Goal: Obtain resource: Obtain resource

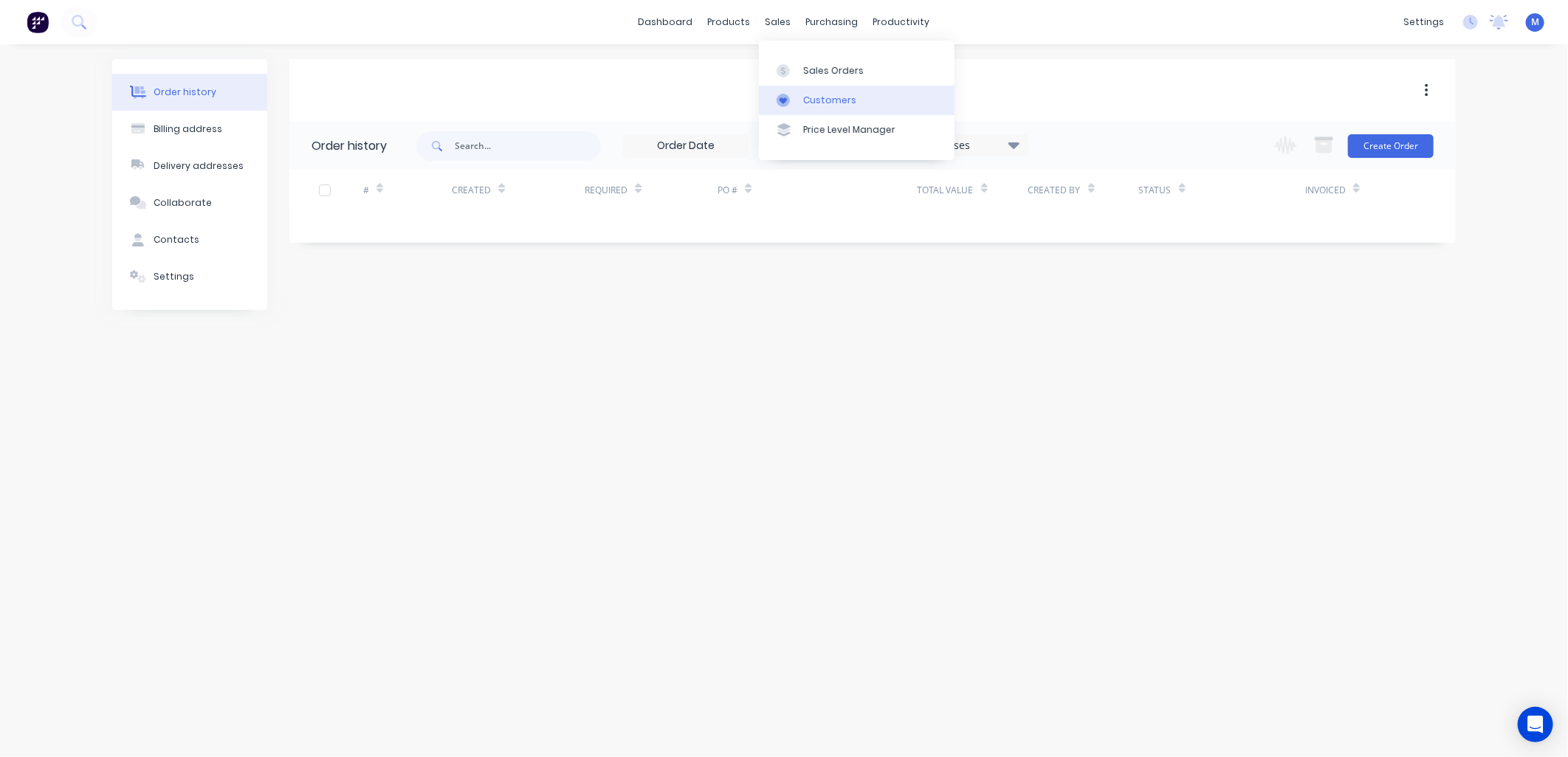
click at [803, 89] on link "Customers" at bounding box center [856, 100] width 196 height 30
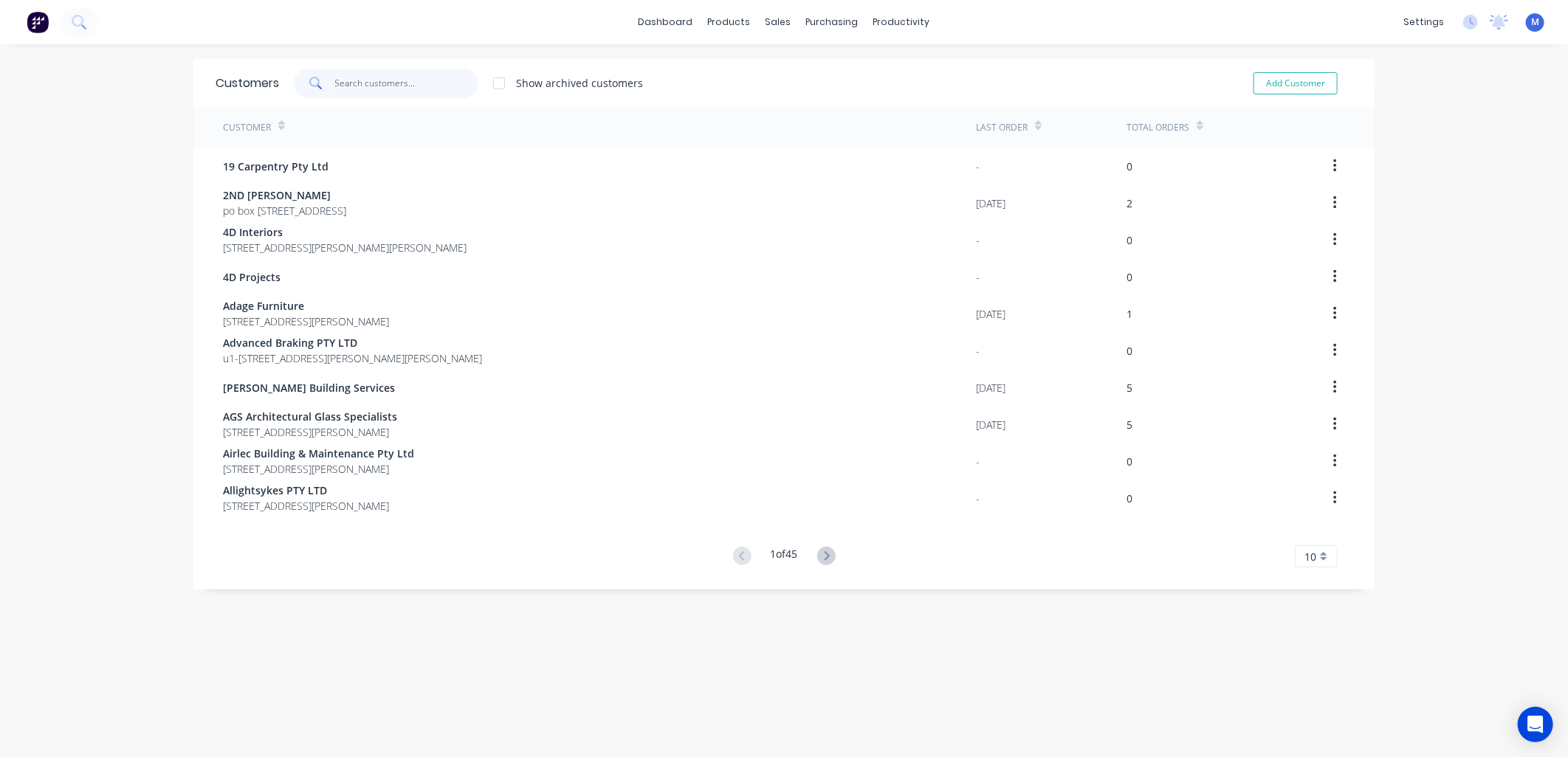
click at [400, 90] on input "text" at bounding box center [407, 83] width 144 height 30
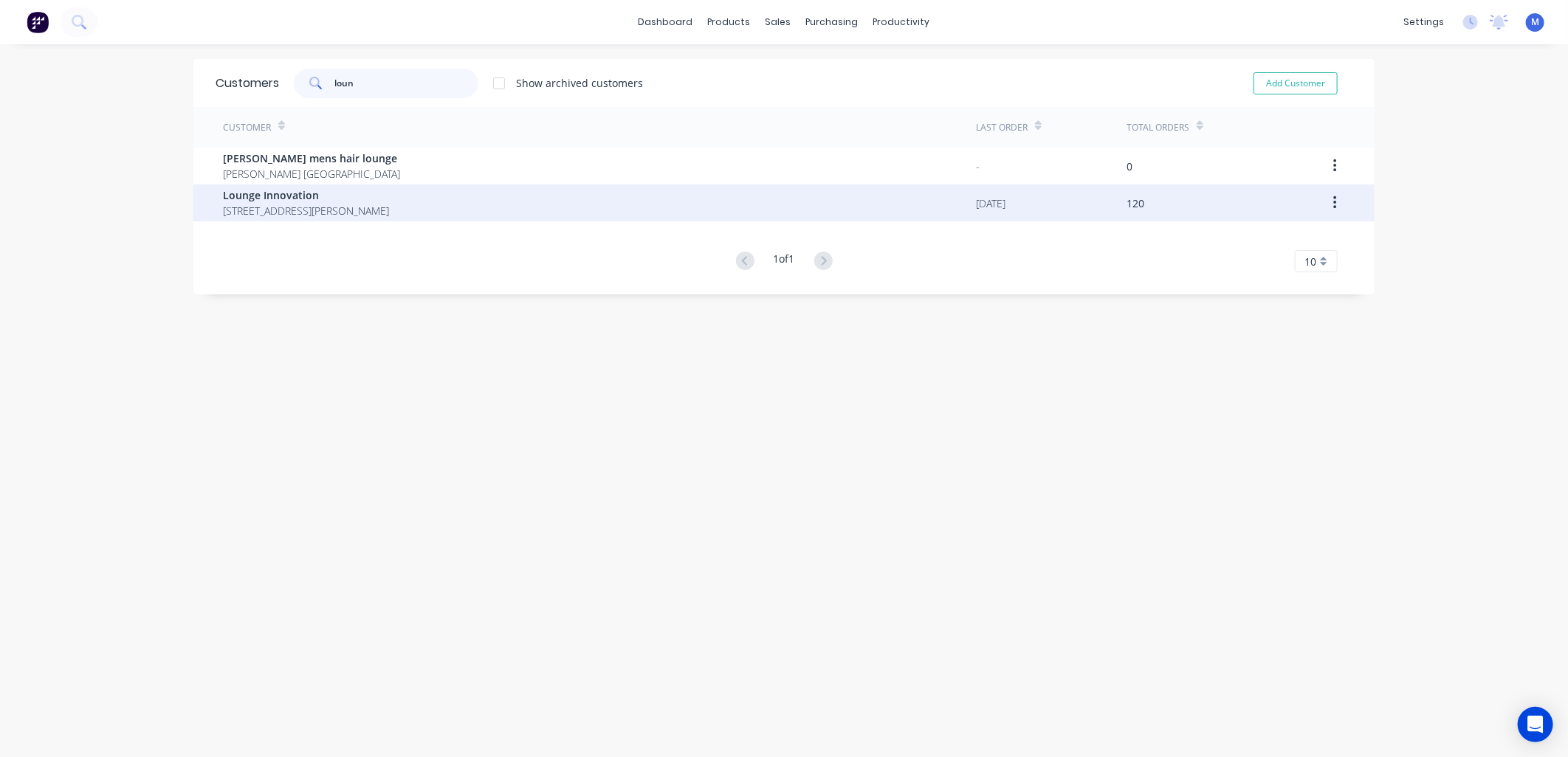
type input "loun"
click at [281, 208] on span "[STREET_ADDRESS][PERSON_NAME]" at bounding box center [306, 211] width 166 height 15
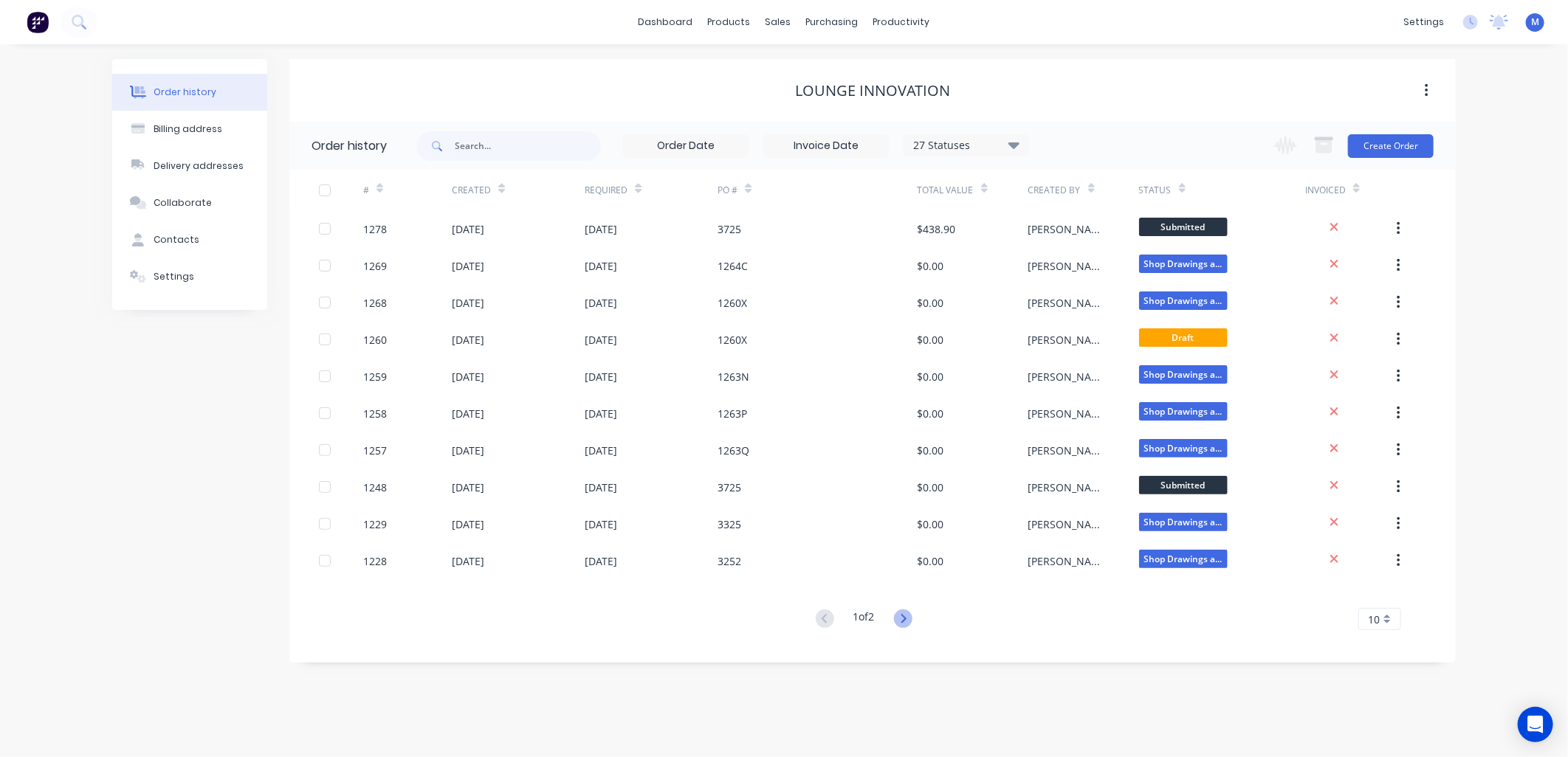
click at [905, 611] on icon at bounding box center [903, 619] width 18 height 18
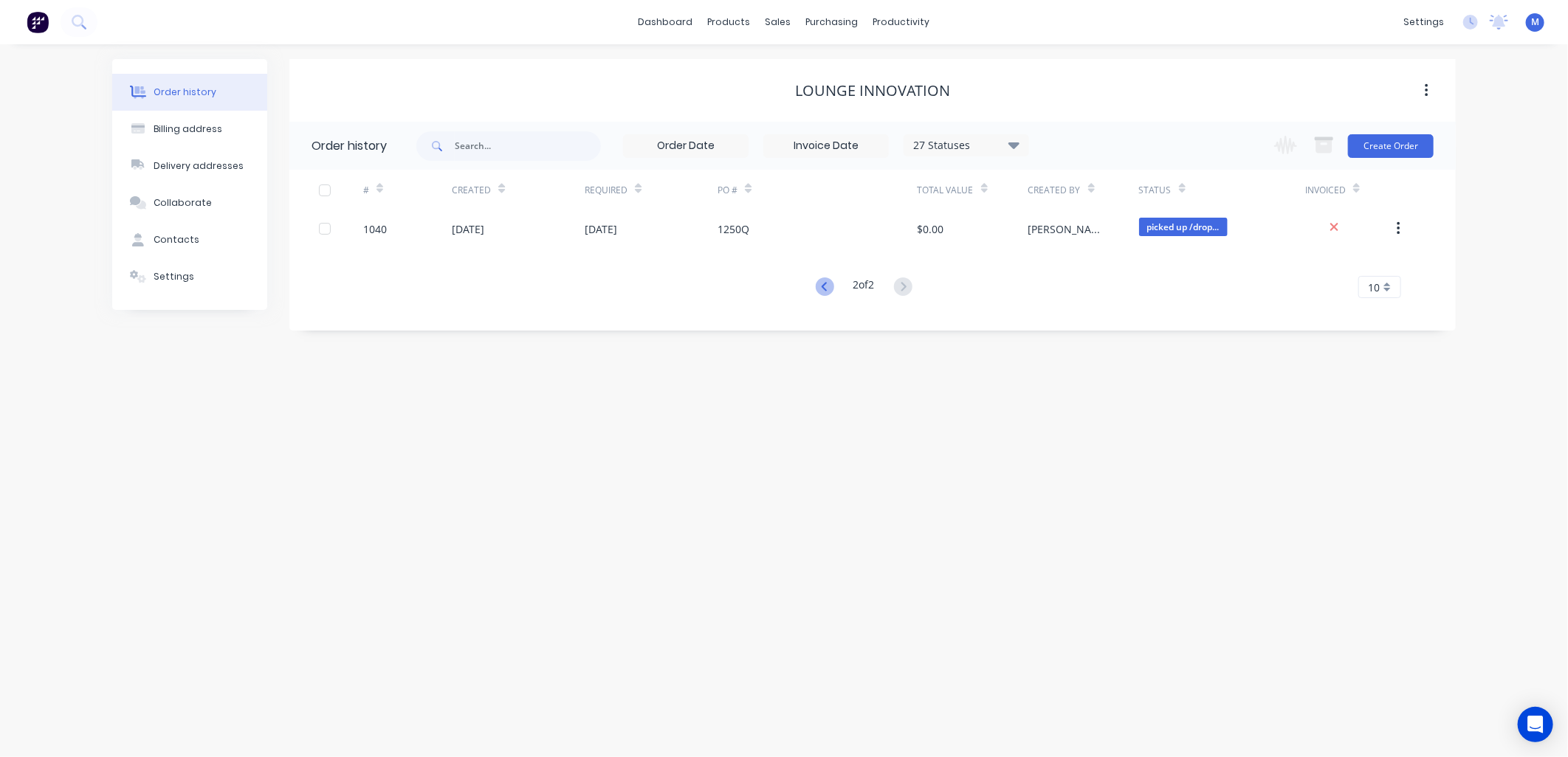
click at [815, 286] on icon at bounding box center [825, 287] width 18 height 18
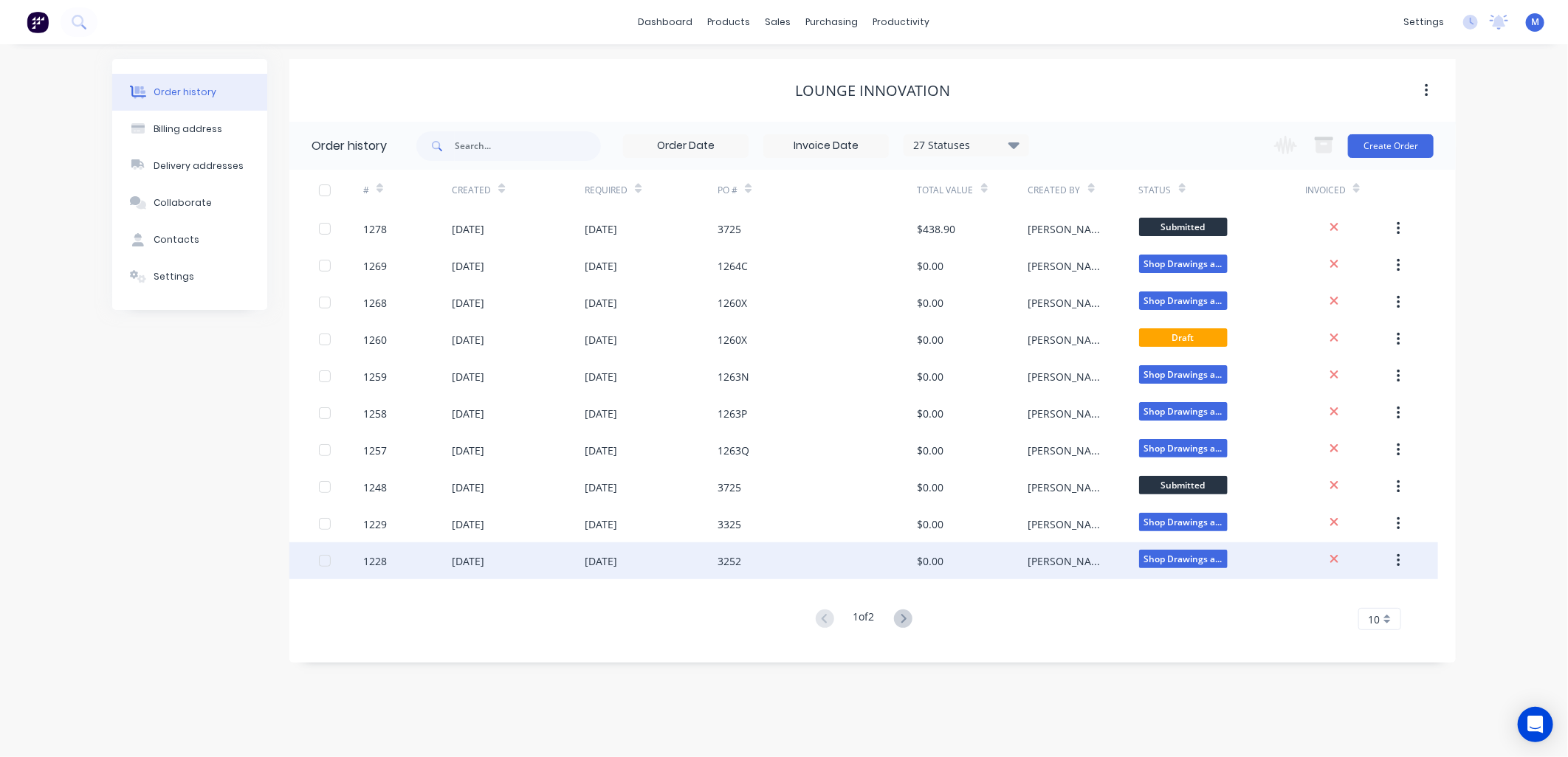
click at [611, 558] on div "[DATE]" at bounding box center [601, 561] width 33 height 15
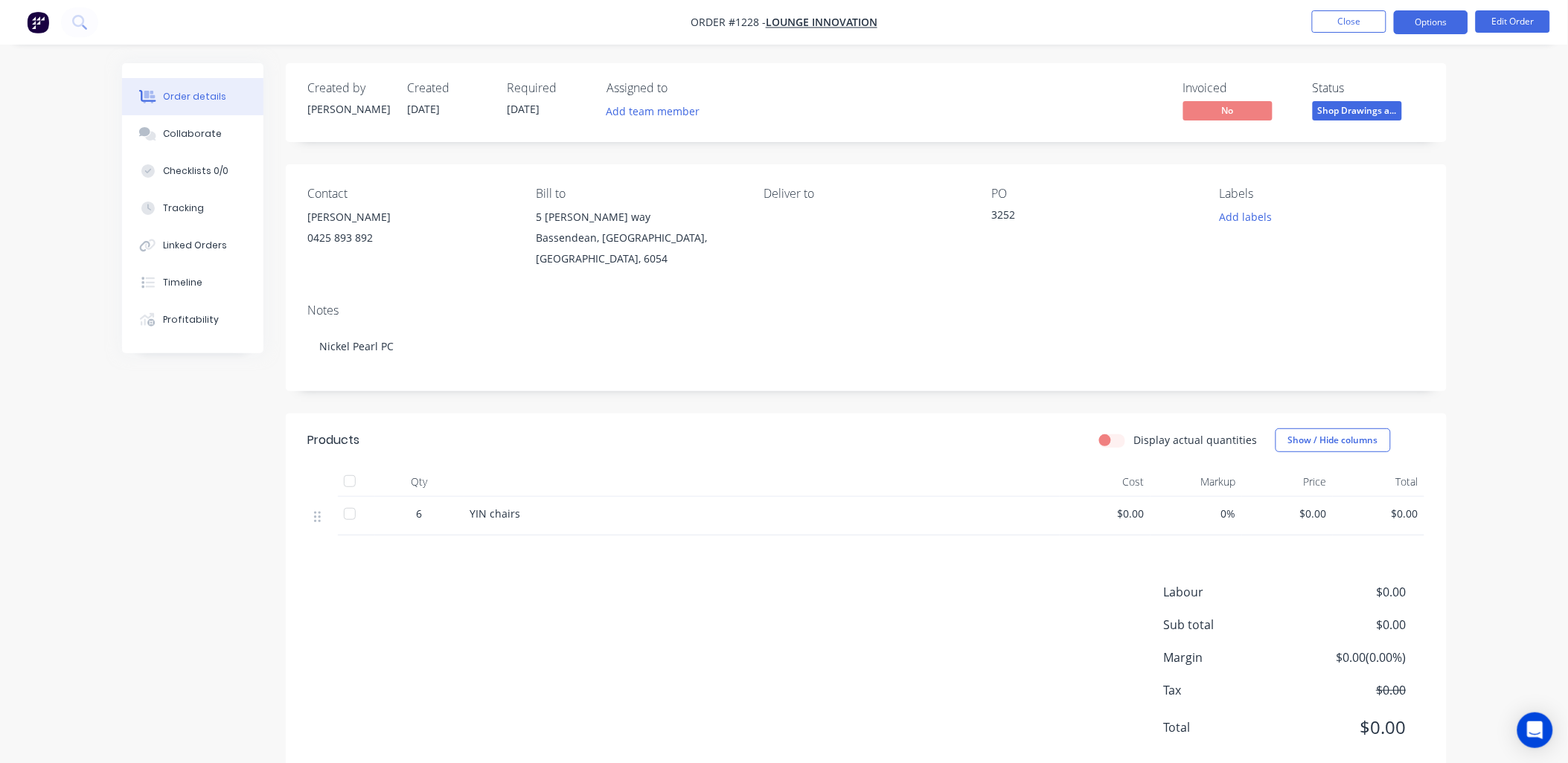
click at [1449, 30] on button "Options" at bounding box center [1430, 22] width 74 height 24
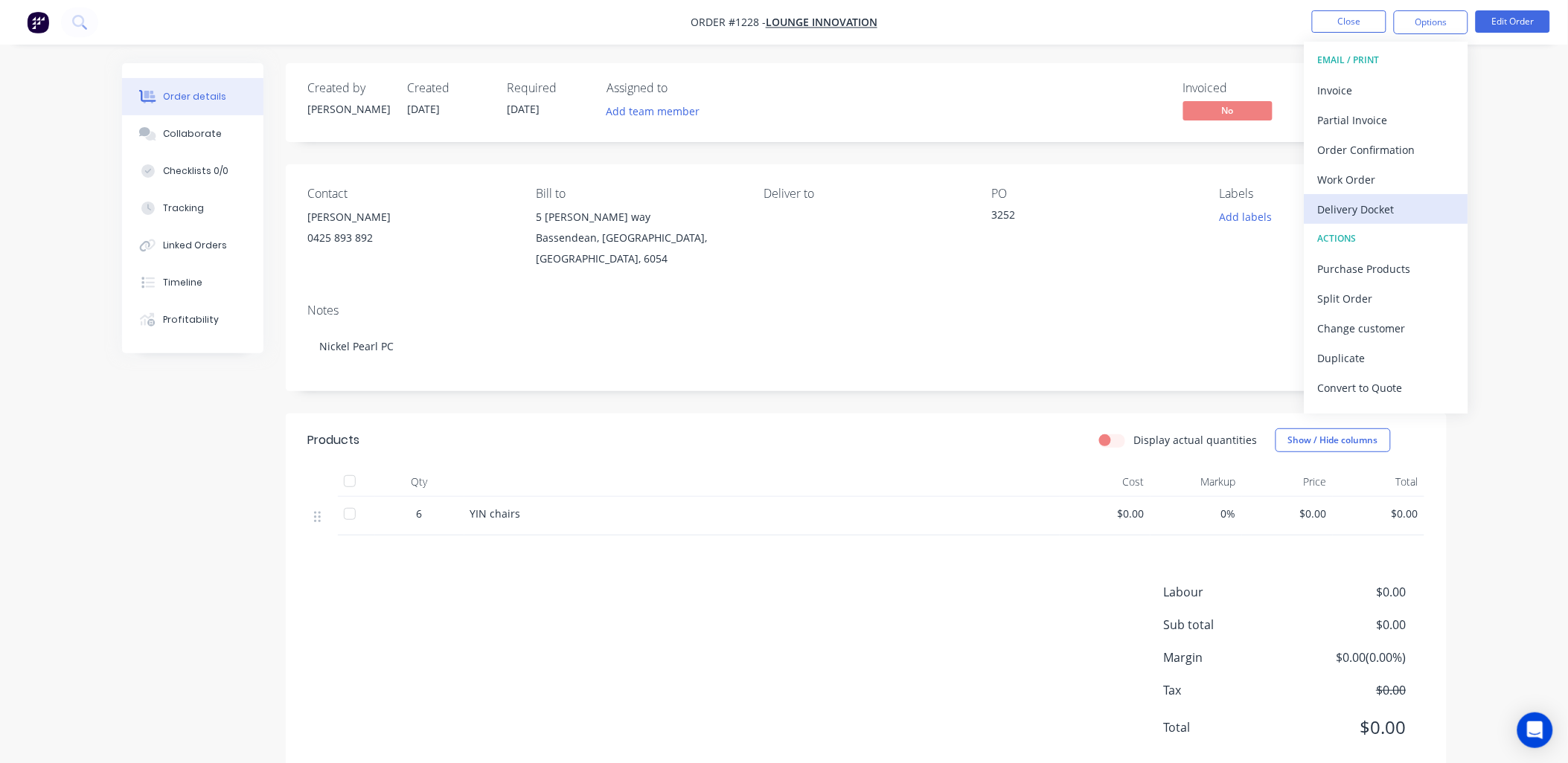
click at [1356, 209] on div "Delivery Docket" at bounding box center [1386, 209] width 137 height 21
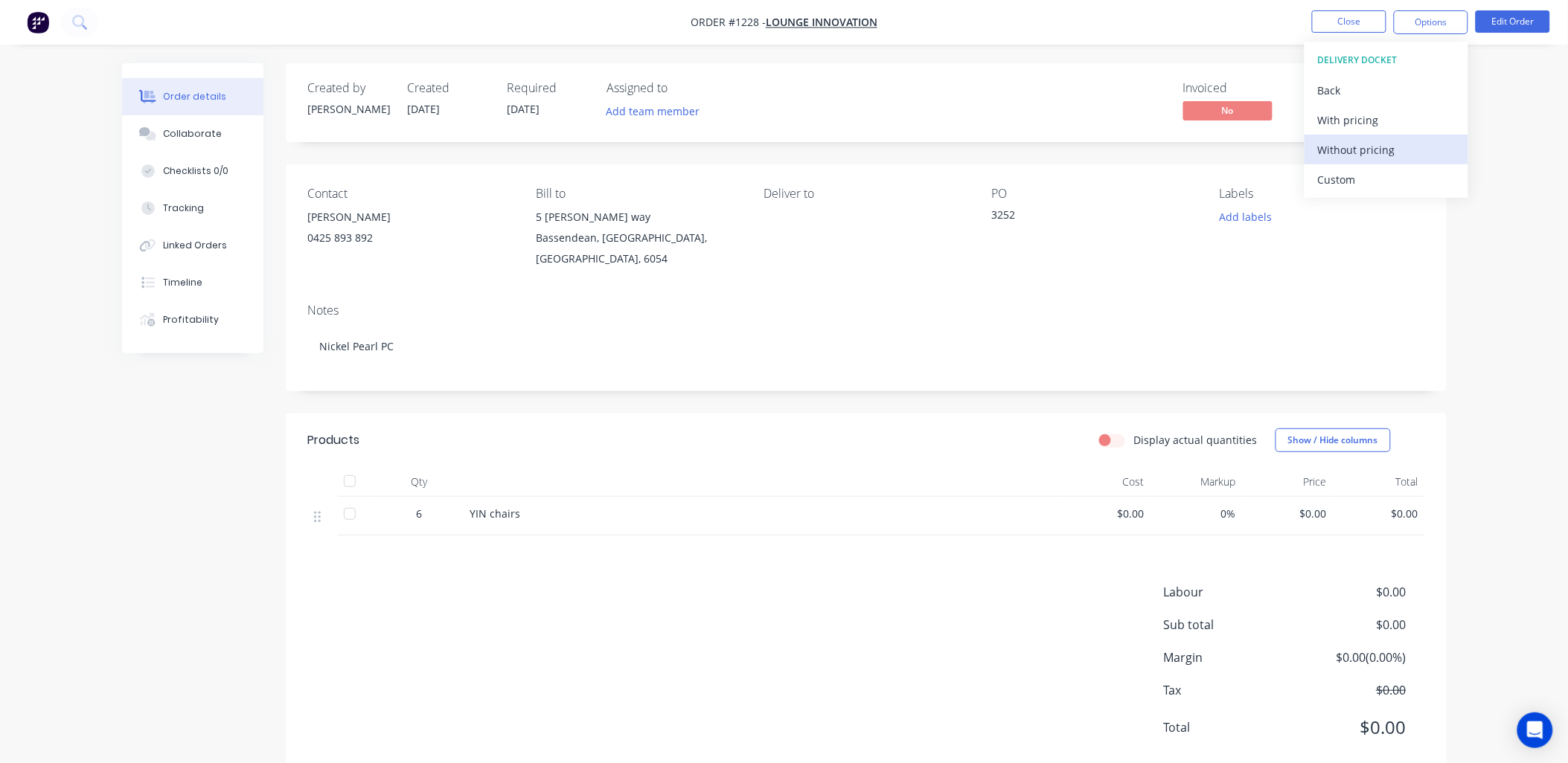
click at [1348, 147] on div "Without pricing" at bounding box center [1386, 150] width 137 height 21
